Goal: Transaction & Acquisition: Download file/media

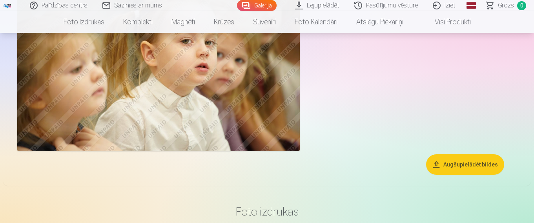
scroll to position [5238, 0]
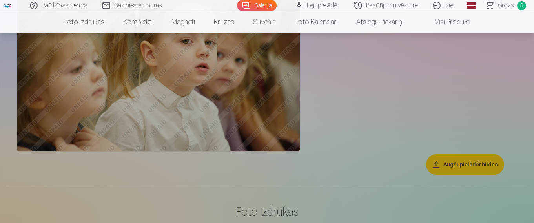
click at [393, 7] on link "Pasūtījumu vēsture" at bounding box center [386, 5] width 78 height 11
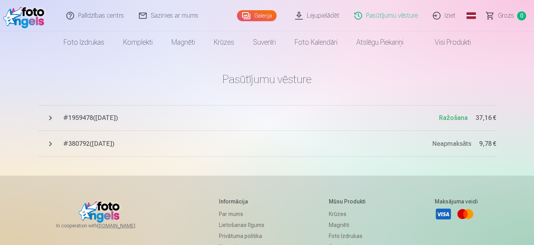
click at [106, 118] on span "# 1959478 ( [DATE] )" at bounding box center [251, 117] width 376 height 9
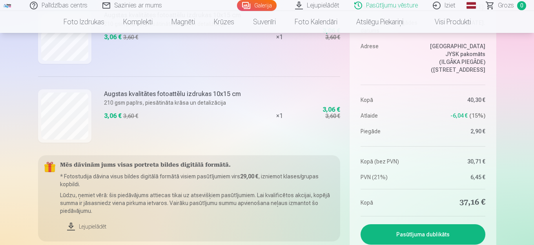
scroll to position [863, 0]
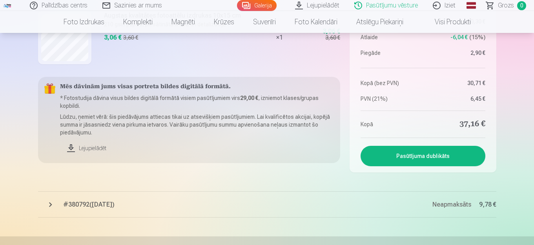
click at [95, 148] on link "Lejupielādēt" at bounding box center [197, 148] width 274 height 17
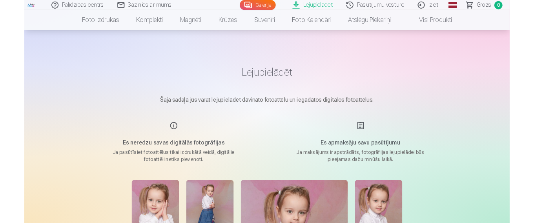
scroll to position [118, 0]
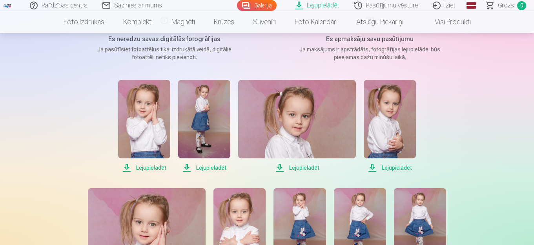
click at [157, 167] on span "Lejupielādēt" at bounding box center [144, 167] width 52 height 9
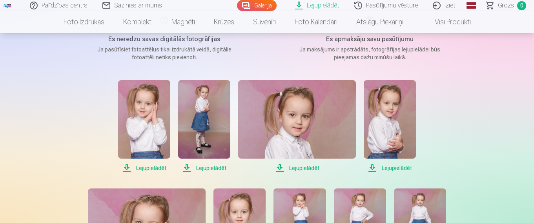
click at [212, 166] on span "Lejupielādēt" at bounding box center [204, 167] width 52 height 9
click at [311, 166] on span "Lejupielādēt" at bounding box center [297, 167] width 118 height 9
click at [397, 168] on span "Lejupielādēt" at bounding box center [390, 167] width 52 height 9
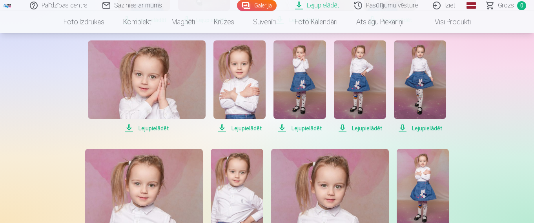
scroll to position [260, 0]
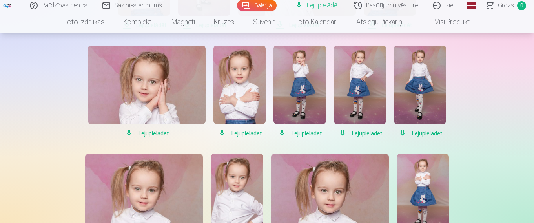
click at [153, 133] on span "Lejupielādēt" at bounding box center [147, 133] width 118 height 9
click at [249, 135] on span "Lejupielādēt" at bounding box center [239, 133] width 52 height 9
click at [307, 133] on span "Lejupielādēt" at bounding box center [299, 133] width 52 height 9
click at [366, 133] on span "Lejupielādēt" at bounding box center [360, 133] width 52 height 9
click at [422, 131] on span "Lejupielādēt" at bounding box center [420, 133] width 52 height 9
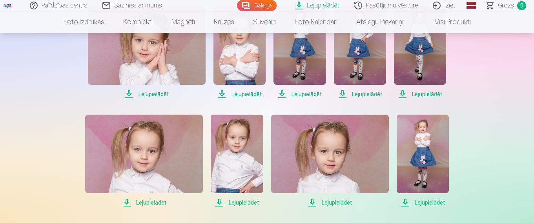
scroll to position [339, 0]
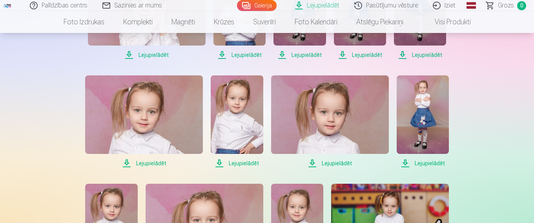
click at [154, 164] on span "Lejupielādēt" at bounding box center [144, 162] width 118 height 9
click at [241, 164] on span "Lejupielādēt" at bounding box center [237, 162] width 52 height 9
click at [326, 164] on span "Lejupielādēt" at bounding box center [330, 162] width 118 height 9
click at [428, 163] on span "Lejupielādēt" at bounding box center [423, 162] width 52 height 9
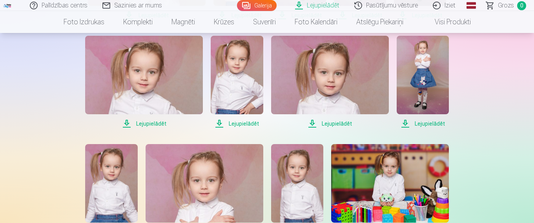
scroll to position [457, 0]
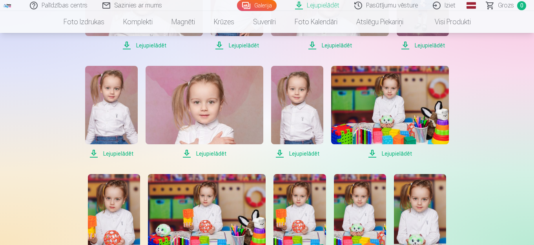
click at [125, 153] on span "Lejupielādēt" at bounding box center [111, 153] width 52 height 9
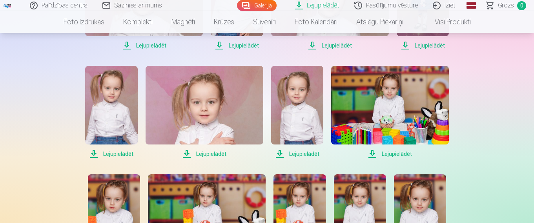
click at [217, 154] on span "Lejupielādēt" at bounding box center [205, 153] width 118 height 9
click at [308, 155] on span "Lejupielādēt" at bounding box center [297, 153] width 52 height 9
click at [395, 150] on span "Lejupielādēt" at bounding box center [390, 153] width 118 height 9
click at [393, 154] on span "Lejupielādēt" at bounding box center [390, 153] width 118 height 9
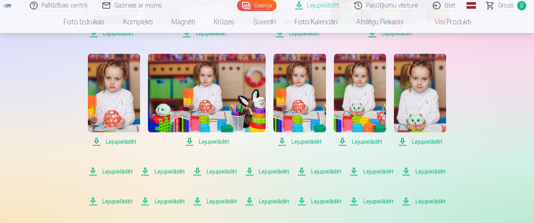
scroll to position [579, 0]
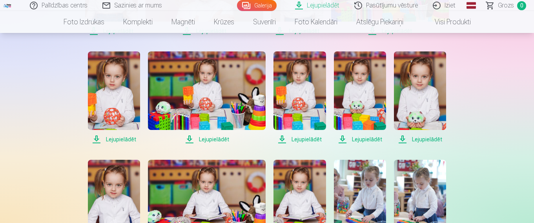
click at [122, 138] on span "Lejupielādēt" at bounding box center [114, 139] width 52 height 9
click at [216, 138] on span "Lejupielādēt" at bounding box center [207, 139] width 118 height 9
click at [311, 138] on span "Lejupielādēt" at bounding box center [299, 139] width 52 height 9
click at [369, 139] on span "Lejupielādēt" at bounding box center [360, 139] width 52 height 9
click at [422, 138] on span "Lejupielādēt" at bounding box center [420, 139] width 52 height 9
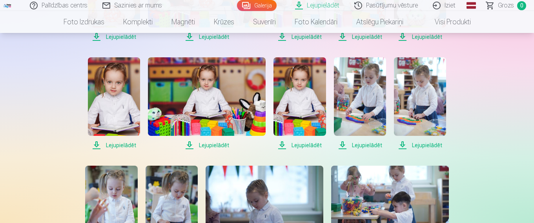
scroll to position [679, 0]
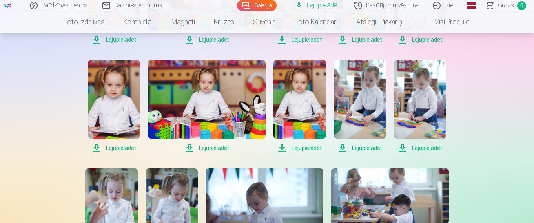
click at [120, 147] on span "Lejupielādēt" at bounding box center [114, 147] width 52 height 9
click at [220, 147] on span "Lejupielādēt" at bounding box center [207, 147] width 118 height 9
click at [282, 147] on span "Lejupielādēt" at bounding box center [299, 147] width 52 height 9
click at [342, 145] on span "Lejupielādēt" at bounding box center [360, 147] width 52 height 9
click at [419, 146] on span "Lejupielādēt" at bounding box center [420, 147] width 52 height 9
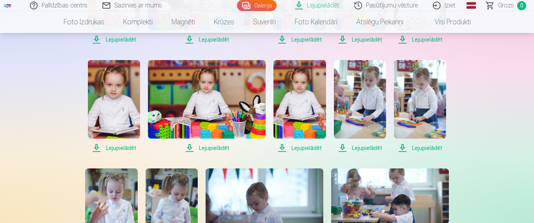
scroll to position [757, 0]
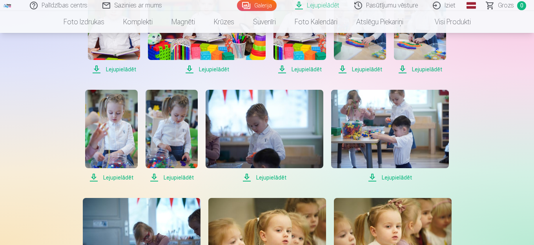
click at [117, 178] on span "Lejupielādēt" at bounding box center [111, 177] width 52 height 9
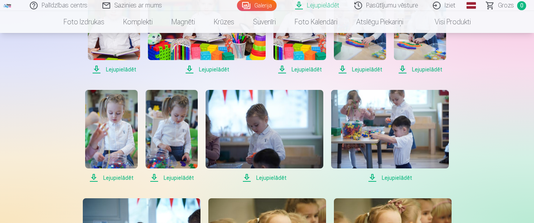
click at [178, 178] on span "Lejupielādēt" at bounding box center [172, 177] width 52 height 9
click at [266, 177] on span "Lejupielādēt" at bounding box center [265, 177] width 118 height 9
click at [398, 178] on span "Lejupielādēt" at bounding box center [390, 177] width 118 height 9
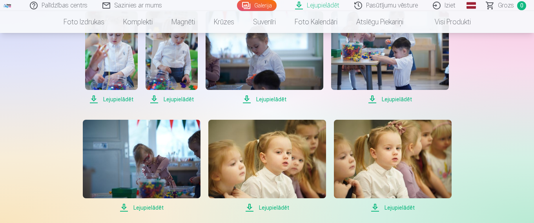
scroll to position [875, 0]
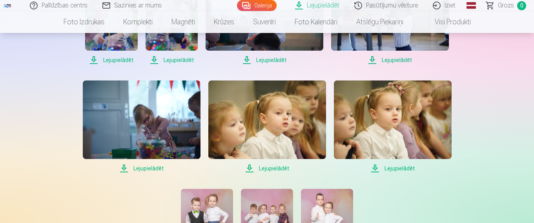
click at [398, 58] on span "Lejupielādēt" at bounding box center [390, 59] width 118 height 9
click at [150, 167] on span "Lejupielādēt" at bounding box center [142, 168] width 118 height 9
click at [270, 166] on span "Lejupielādēt" at bounding box center [267, 168] width 118 height 9
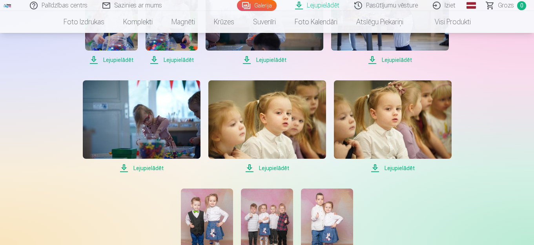
click at [397, 167] on span "Lejupielādēt" at bounding box center [393, 168] width 118 height 9
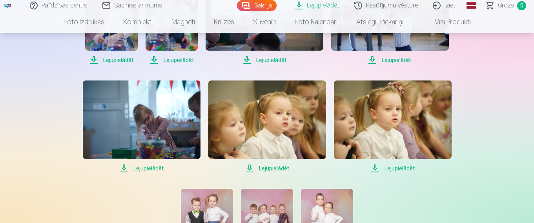
scroll to position [993, 0]
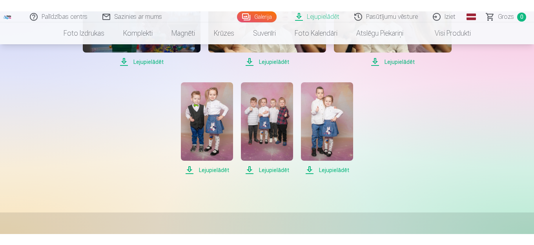
scroll to position [993, 0]
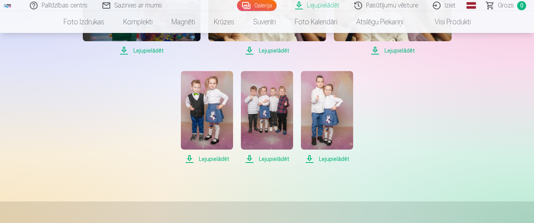
click at [217, 158] on span "Lejupielādēt" at bounding box center [207, 158] width 52 height 9
click at [272, 160] on span "Lejupielādēt" at bounding box center [267, 158] width 52 height 9
click at [271, 160] on span "Lejupielādēt" at bounding box center [267, 158] width 52 height 9
click at [333, 158] on span "Lejupielādēt" at bounding box center [327, 158] width 52 height 9
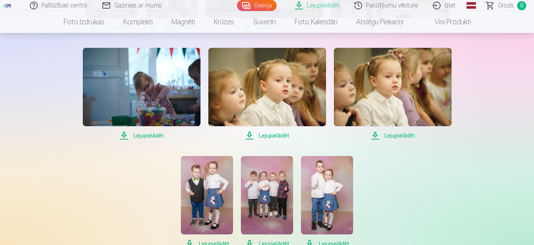
scroll to position [896, 0]
